Goal: Find specific page/section

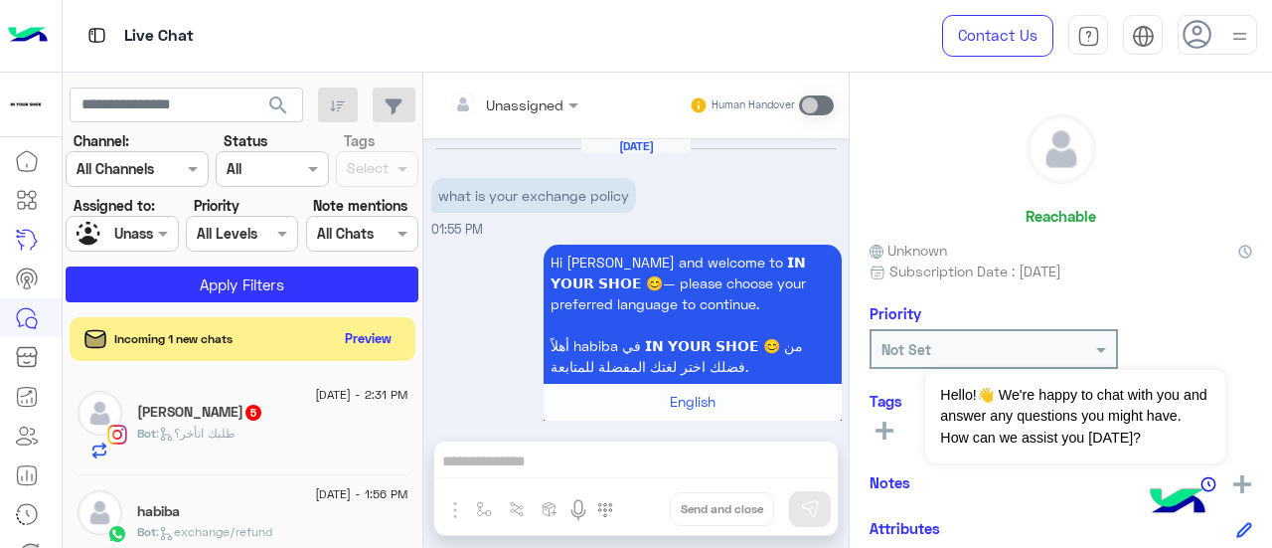
scroll to position [656, 0]
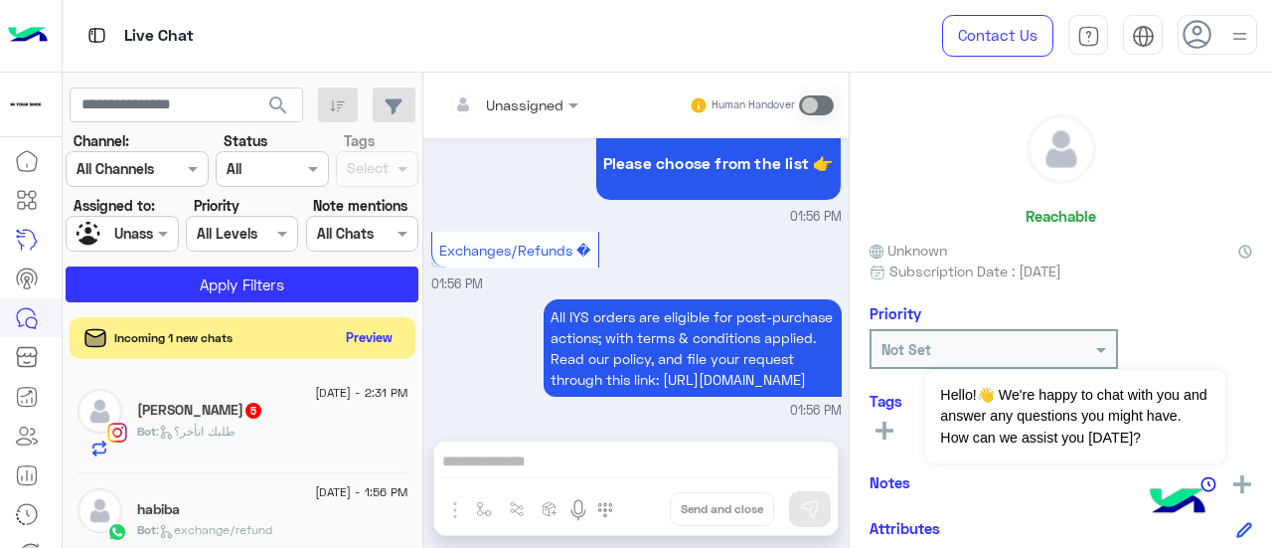
click at [382, 337] on button "Preview" at bounding box center [370, 337] width 62 height 27
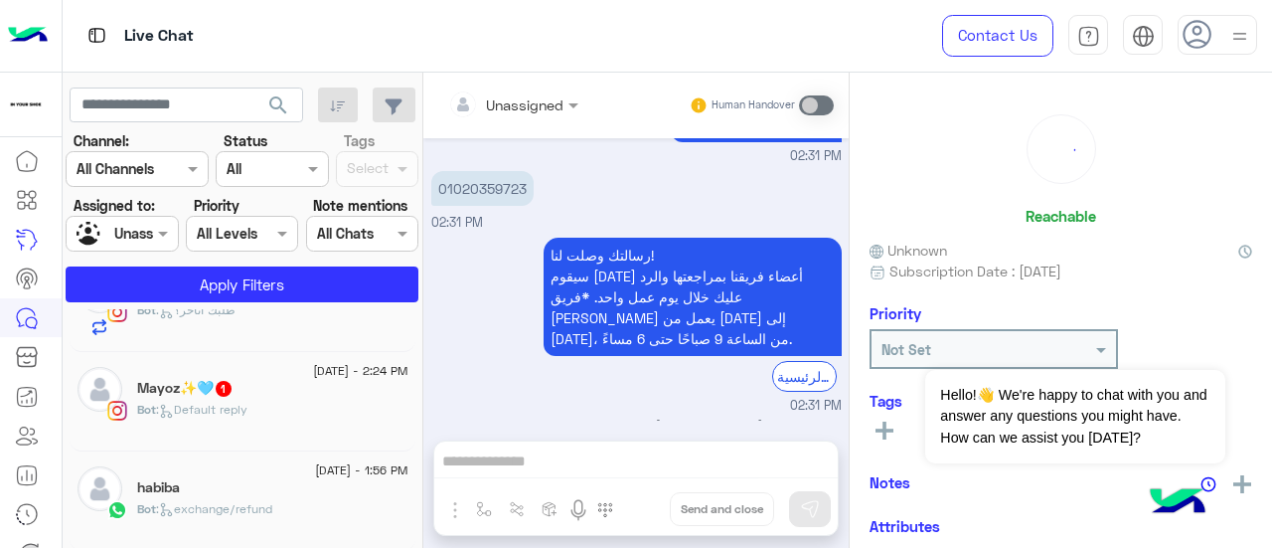
scroll to position [0, 0]
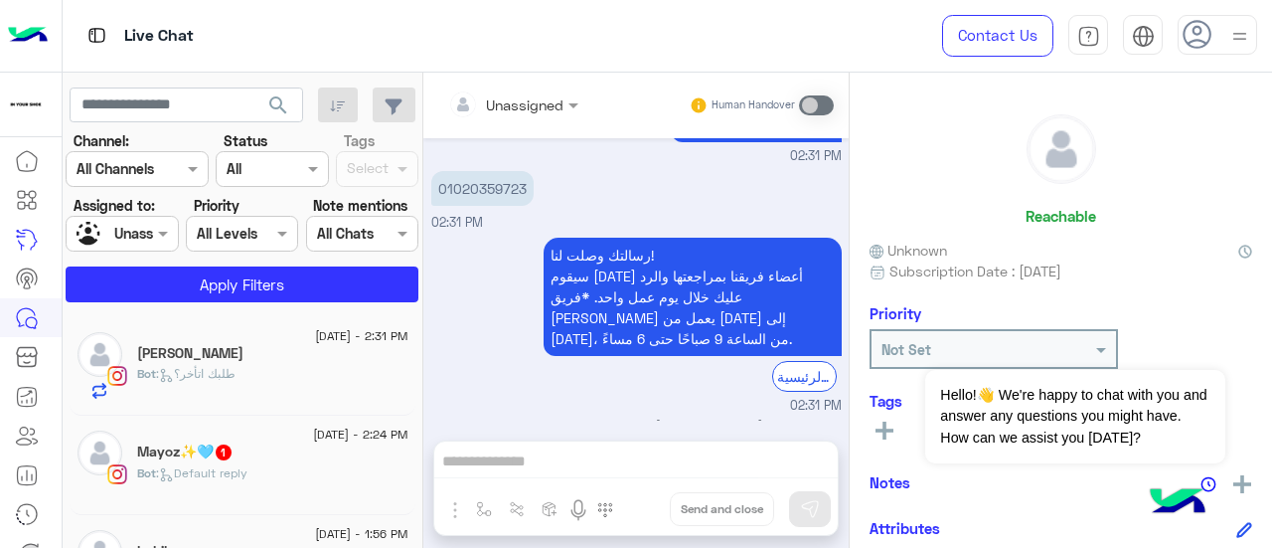
click at [303, 470] on div "Bot : Default reply" at bounding box center [272, 481] width 271 height 35
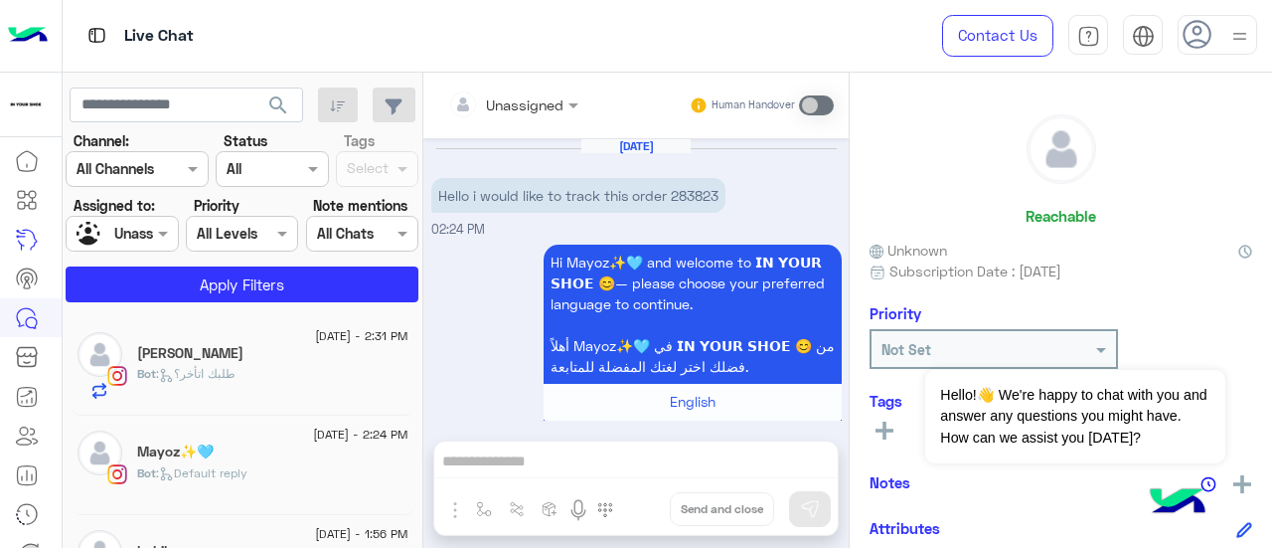
scroll to position [77, 0]
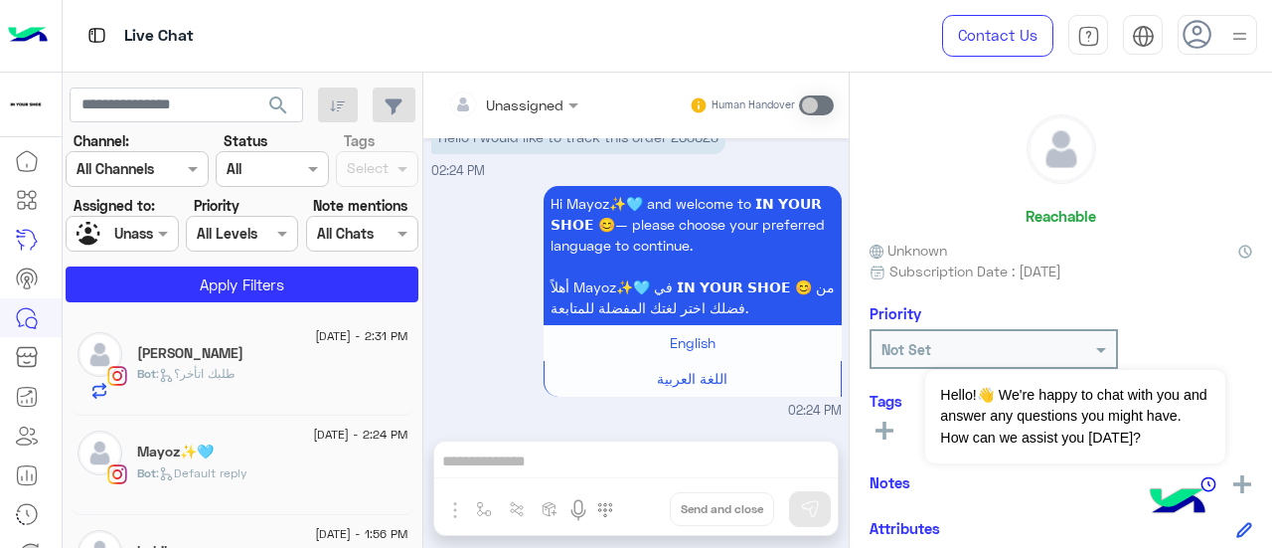
click at [271, 373] on div "Bot : طلبك اتأخر؟" at bounding box center [272, 382] width 271 height 35
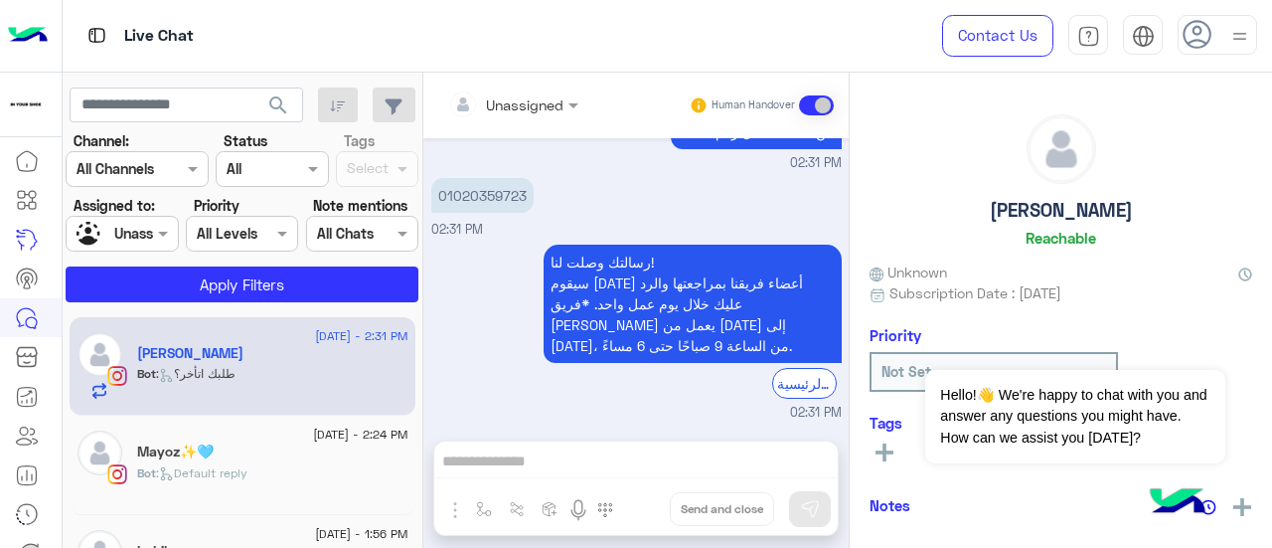
scroll to position [826, 0]
